Goal: Task Accomplishment & Management: Complete application form

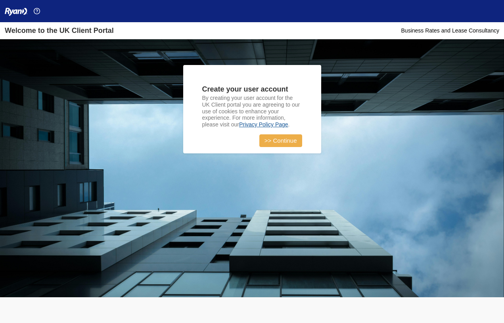
click at [280, 138] on link ">> Continue" at bounding box center [280, 140] width 43 height 13
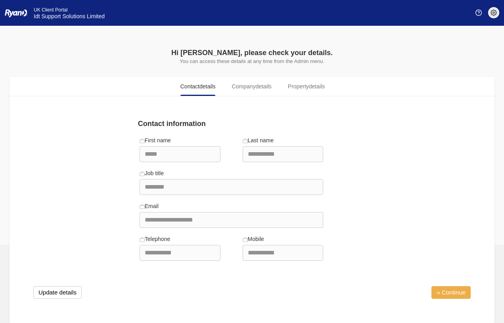
click at [449, 292] on link "» Continue" at bounding box center [450, 292] width 39 height 13
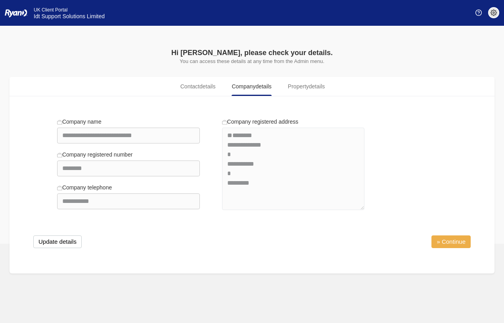
click at [452, 243] on link "» Continue" at bounding box center [450, 241] width 39 height 13
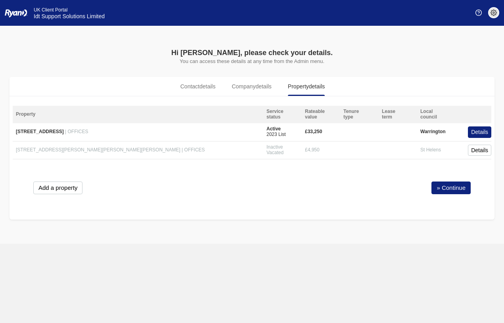
drag, startPoint x: 103, startPoint y: 131, endPoint x: 253, endPoint y: 135, distance: 149.8
click at [64, 131] on span "[STREET_ADDRESS]" at bounding box center [40, 132] width 48 height 6
click at [454, 185] on link "» Continue" at bounding box center [450, 187] width 39 height 13
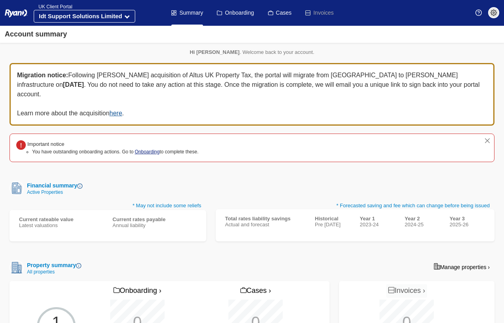
click at [151, 149] on link "Onboarding" at bounding box center [147, 152] width 25 height 6
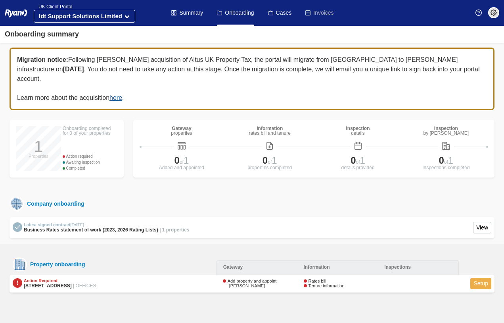
scroll to position [19, 0]
click at [485, 278] on link "Setup" at bounding box center [480, 283] width 21 height 11
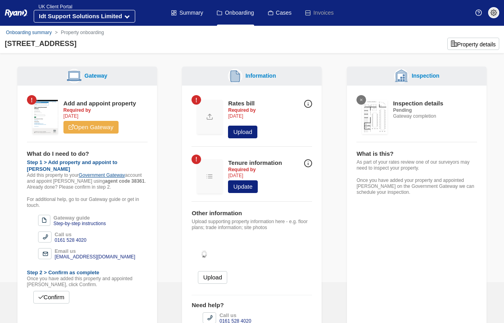
click at [95, 126] on link "Open Gateway" at bounding box center [90, 127] width 55 height 13
click at [128, 137] on div "Add and appoint property Required by 08 Aug 2025 Open Gateway" at bounding box center [87, 118] width 120 height 47
click at [93, 179] on p "Add this property to your Government Gateway account and appoint Ryan using age…" at bounding box center [87, 181] width 120 height 18
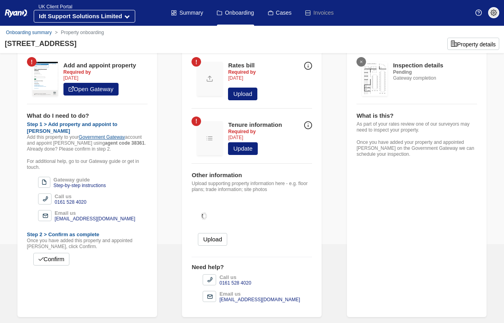
scroll to position [38, 0]
drag, startPoint x: 105, startPoint y: 138, endPoint x: 116, endPoint y: 138, distance: 11.5
click at [116, 141] on strong "agent code 38361" at bounding box center [125, 144] width 40 height 6
copy strong "38361"
click at [277, 216] on div at bounding box center [251, 216] width 120 height 34
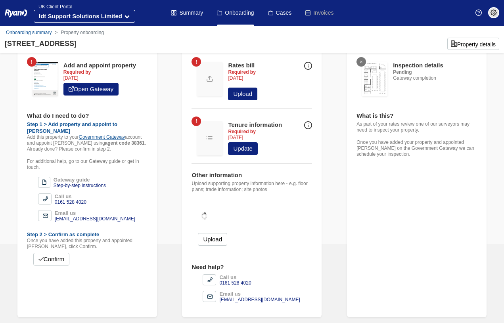
scroll to position [38, 0]
drag, startPoint x: 6, startPoint y: 42, endPoint x: 222, endPoint y: 46, distance: 216.4
click at [222, 46] on div "Gnd Flr [STREET_ADDRESS] Property details" at bounding box center [252, 44] width 504 height 12
